Goal: Task Accomplishment & Management: Manage account settings

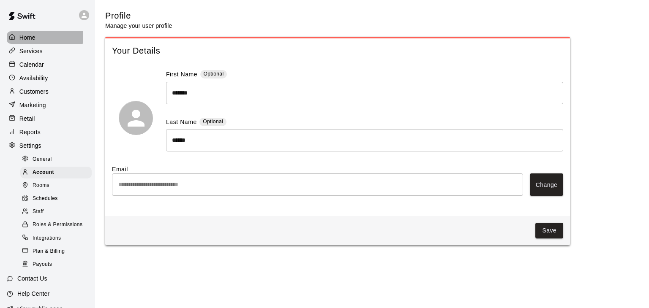
click at [33, 36] on p "Home" at bounding box center [27, 37] width 16 height 8
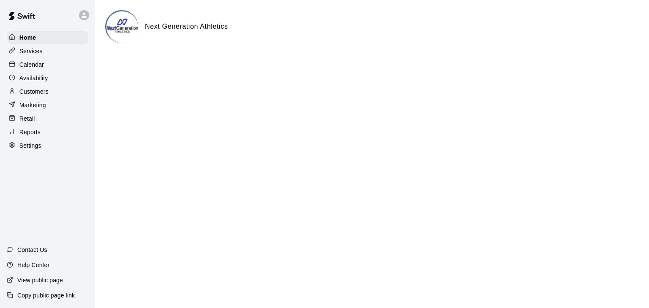
click at [86, 18] on icon at bounding box center [84, 15] width 8 height 8
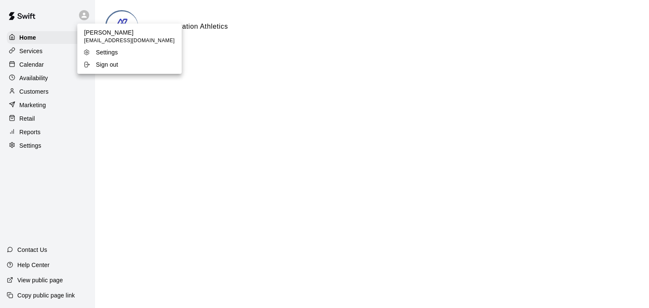
click at [35, 96] on div at bounding box center [324, 154] width 649 height 308
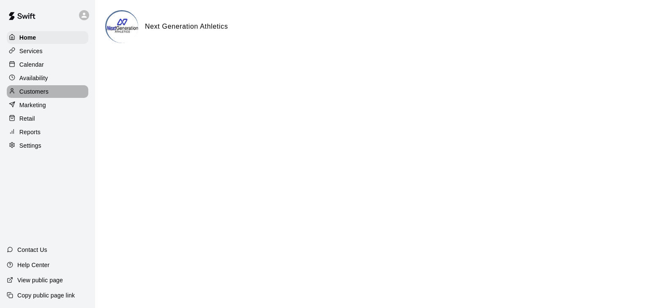
click at [35, 96] on p "Customers" at bounding box center [33, 91] width 29 height 8
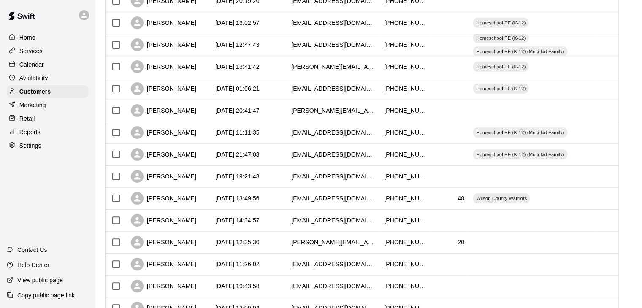
scroll to position [187, 0]
click at [185, 46] on div "[PERSON_NAME]" at bounding box center [163, 44] width 65 height 13
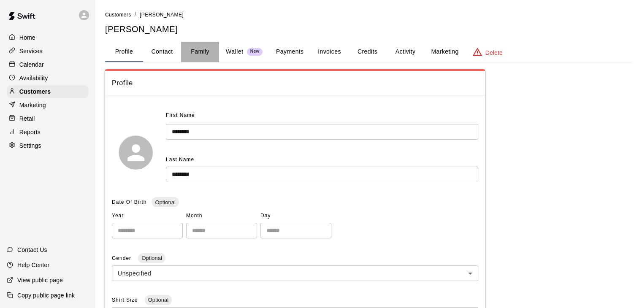
click at [214, 50] on button "Family" at bounding box center [200, 52] width 38 height 20
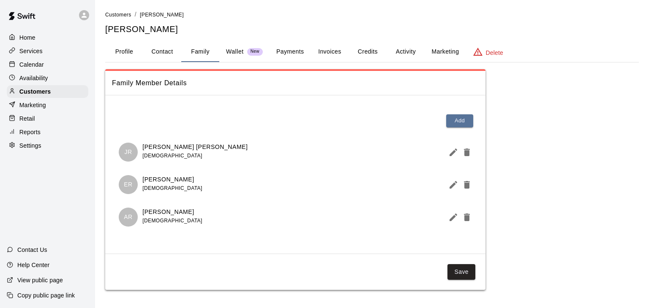
click at [404, 48] on button "Activity" at bounding box center [405, 52] width 38 height 20
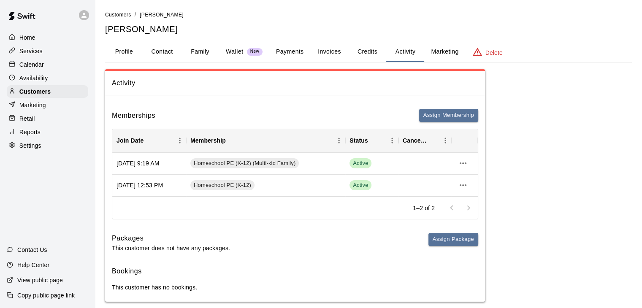
scroll to position [10, 0]
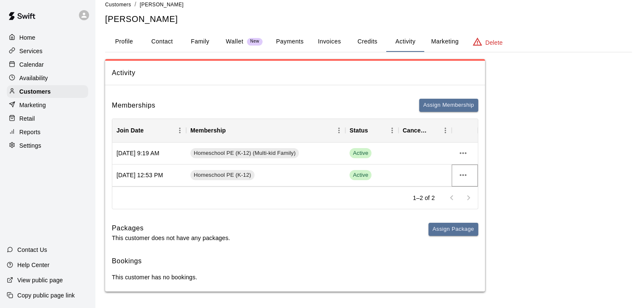
click at [462, 176] on icon "more actions" at bounding box center [463, 175] width 10 height 10
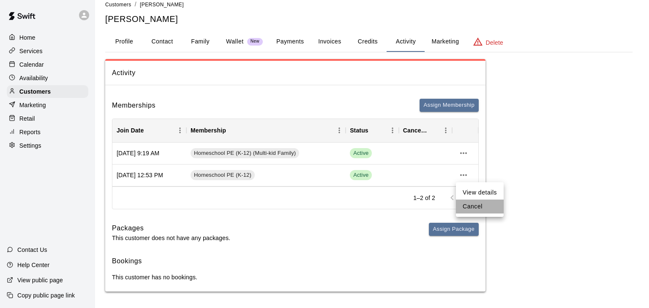
click at [471, 208] on li "Cancel" at bounding box center [480, 207] width 48 height 14
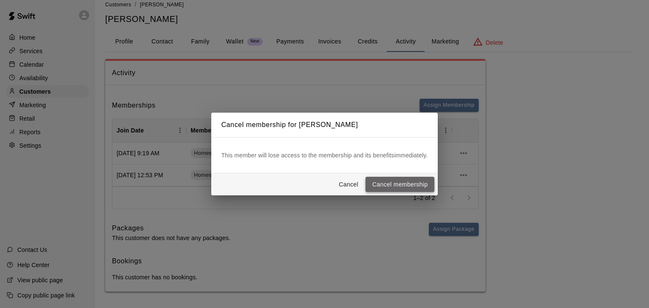
click at [399, 184] on button "Cancel membership" at bounding box center [399, 185] width 69 height 16
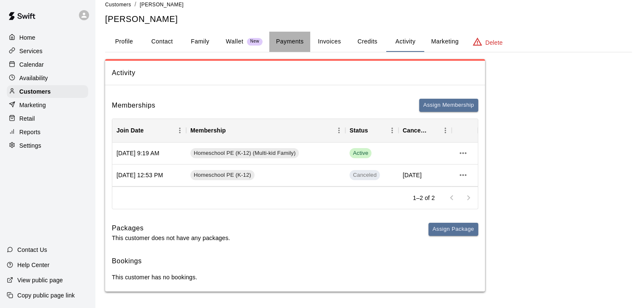
click at [299, 43] on button "Payments" at bounding box center [289, 42] width 41 height 20
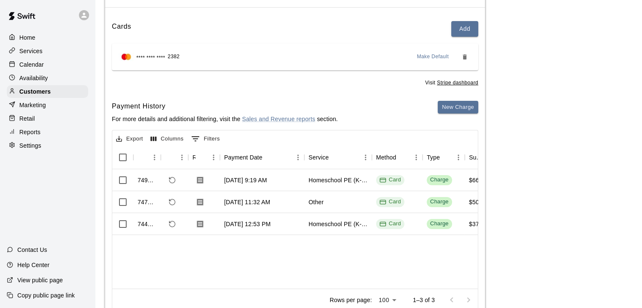
scroll to position [91, 0]
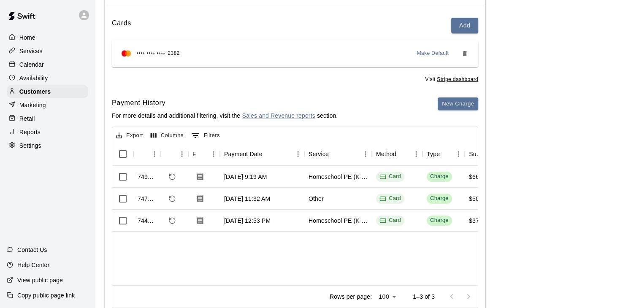
click at [524, 165] on div "Payments Stripe: cus_SpZY2QT4mpUGHL Cards Add **** **** **** 2382 Make Default …" at bounding box center [368, 148] width 527 height 341
click at [270, 13] on div "Cards Add **** **** **** 2382 Make Default Visit Stripe dashboard Payment Histo…" at bounding box center [295, 164] width 380 height 307
click at [304, 28] on div "Cards Add" at bounding box center [295, 26] width 367 height 16
click at [274, 30] on div "Cards Add" at bounding box center [295, 26] width 367 height 16
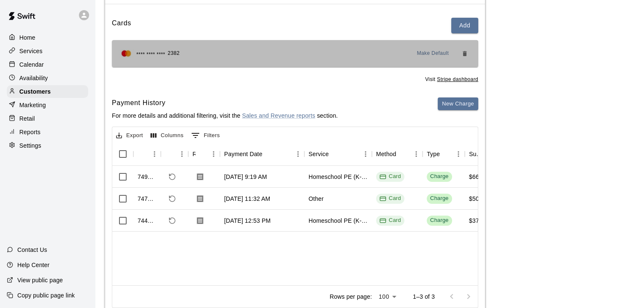
click at [284, 40] on div "**** **** **** 2382 Make Default" at bounding box center [295, 53] width 367 height 27
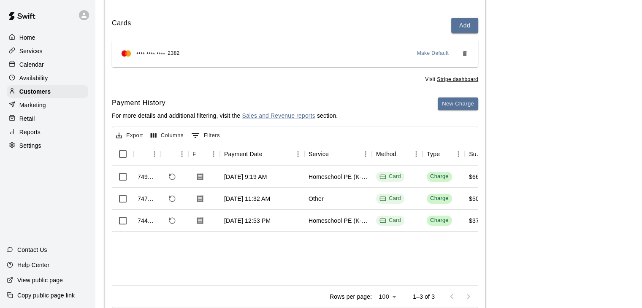
click at [252, 26] on div "Cards Add" at bounding box center [295, 26] width 367 height 16
click at [39, 41] on div "Home" at bounding box center [47, 37] width 81 height 13
